Goal: Contribute content

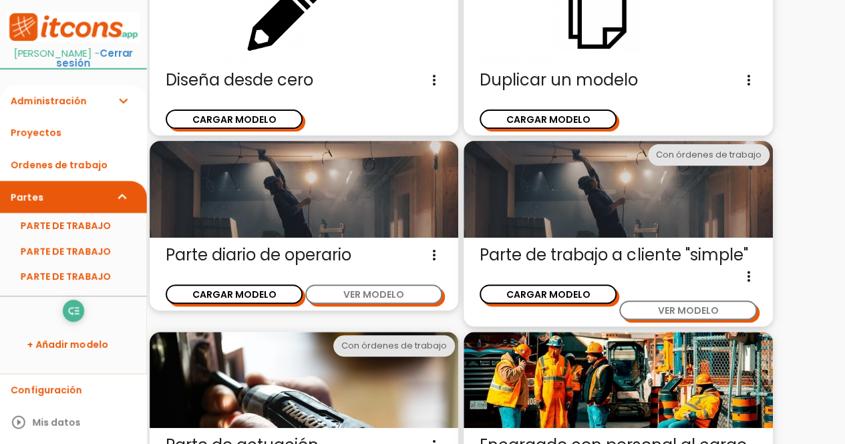
scroll to position [166, 0]
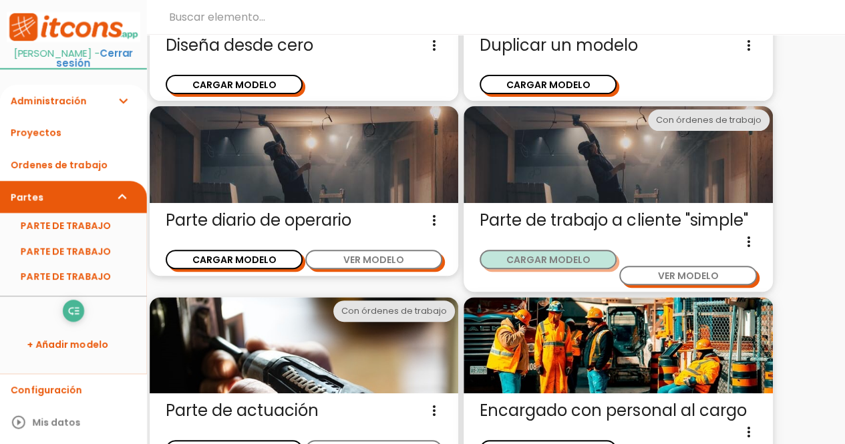
click at [546, 254] on button "CARGAR MODELO" at bounding box center [548, 259] width 137 height 19
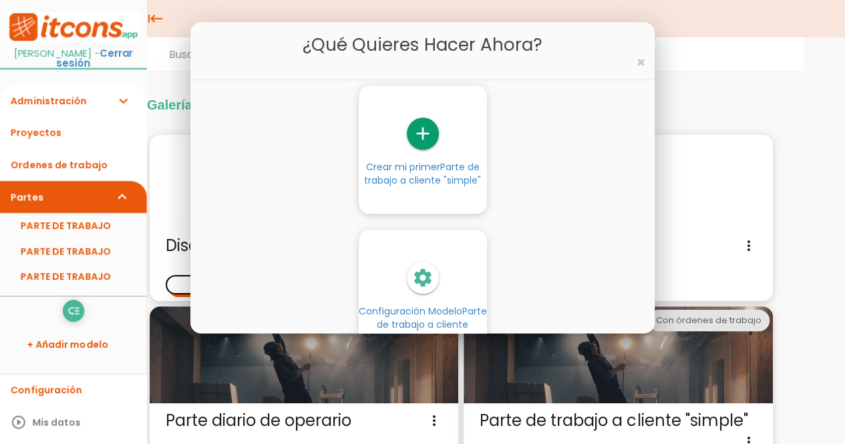
click at [423, 136] on icon "add" at bounding box center [423, 134] width 32 height 32
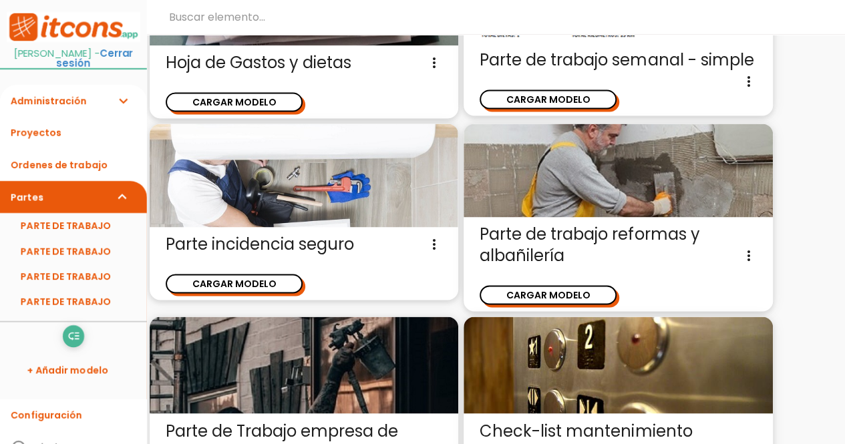
scroll to position [967, 0]
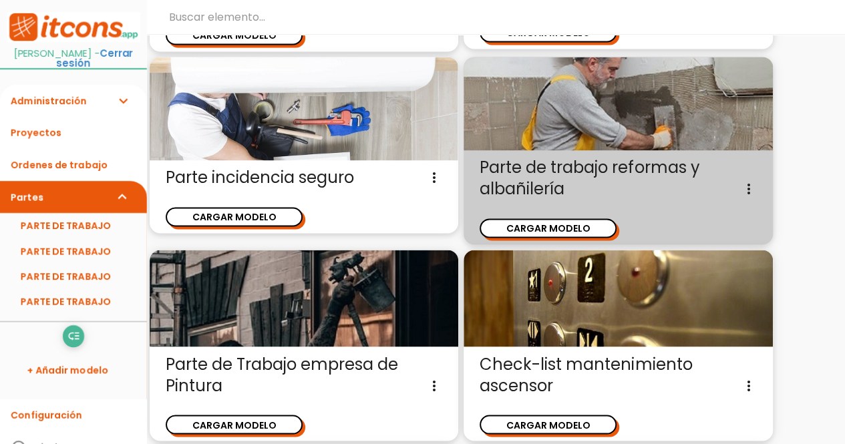
click at [534, 216] on div "CARGAR MODELO" at bounding box center [549, 221] width 138 height 33
click at [527, 232] on button "CARGAR MODELO" at bounding box center [548, 227] width 137 height 19
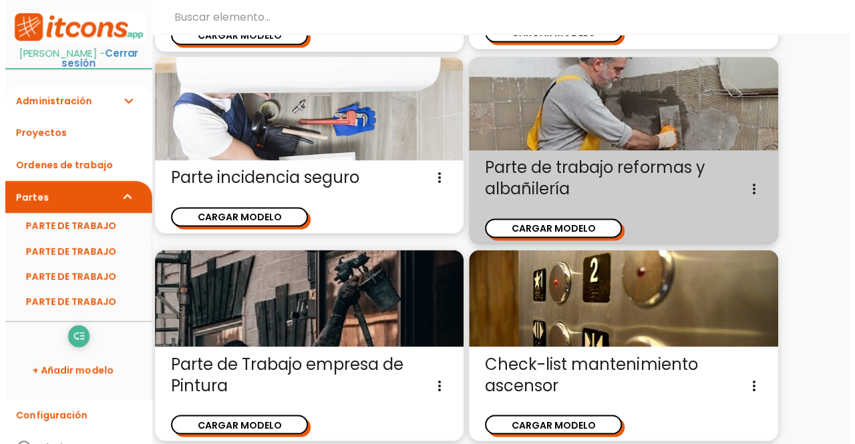
scroll to position [0, 0]
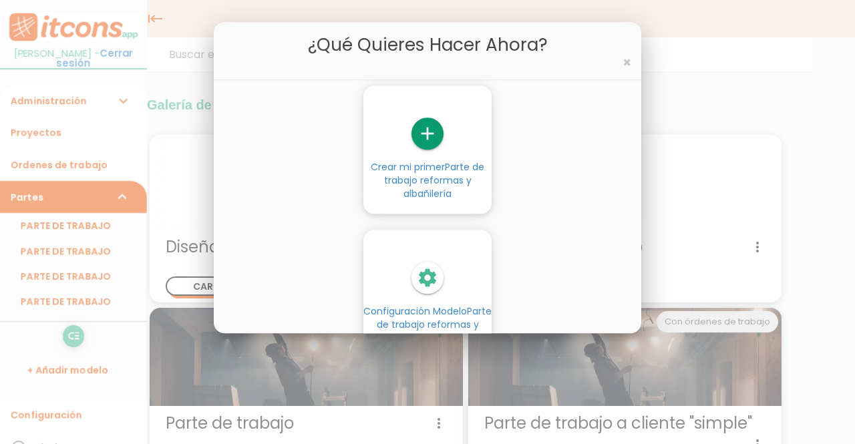
click at [448, 140] on div "add" at bounding box center [427, 134] width 128 height 32
